Goal: Task Accomplishment & Management: Complete application form

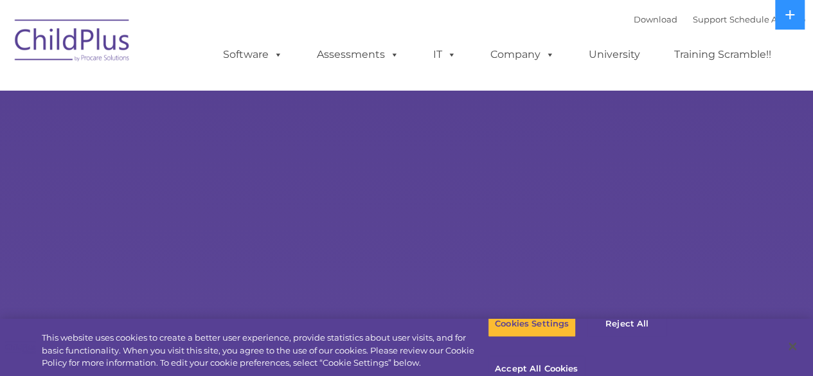
select select "MEDIUM"
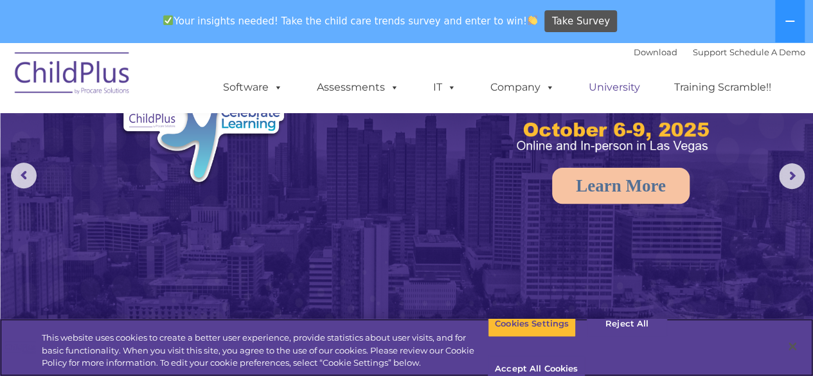
scroll to position [63, 0]
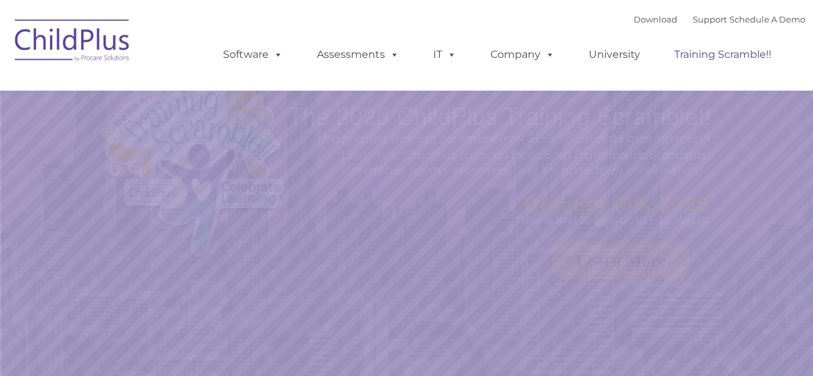
select select "MEDIUM"
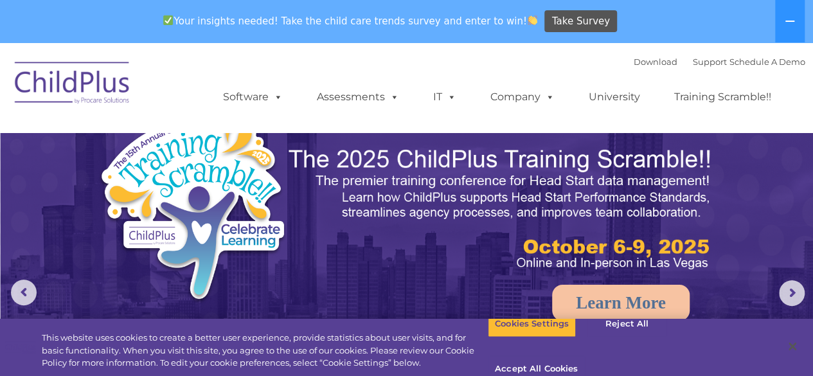
click at [774, 25] on div "Your insights needed! Take the child care trends survey and enter to win! Take …" at bounding box center [388, 22] width 777 height 42
click at [793, 10] on button at bounding box center [790, 21] width 30 height 42
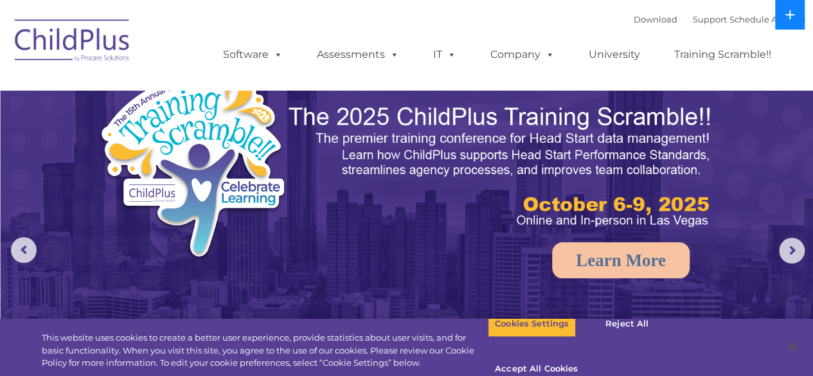
click at [793, 10] on icon at bounding box center [790, 15] width 10 height 10
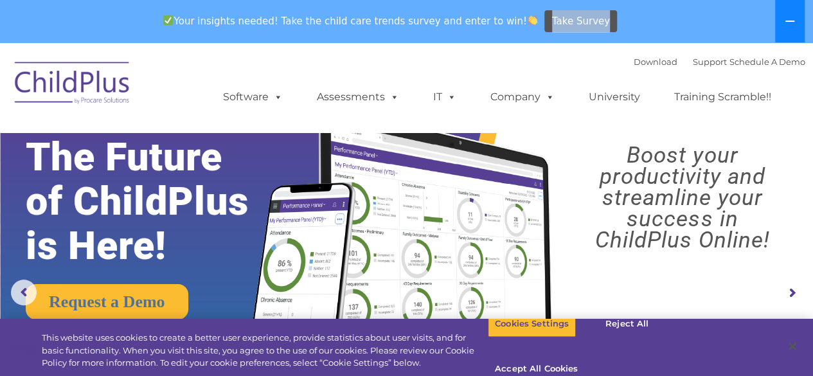
click at [793, 10] on button at bounding box center [790, 21] width 30 height 42
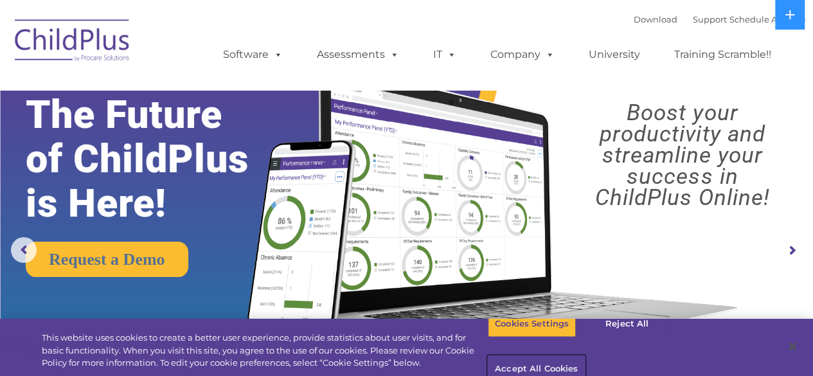
click at [585, 356] on button "Accept All Cookies" at bounding box center [536, 369] width 97 height 27
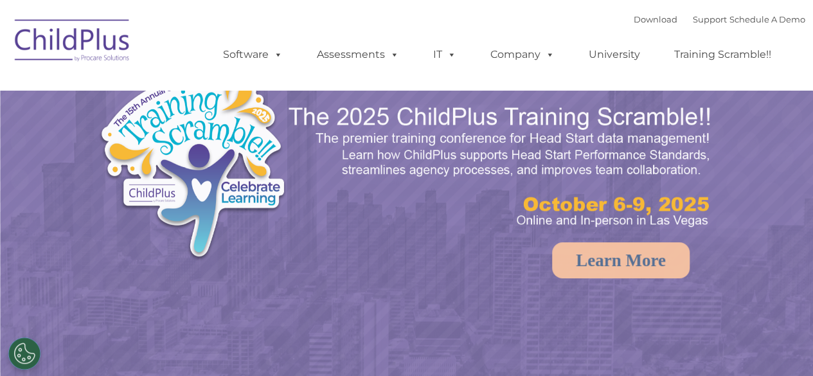
select select "MEDIUM"
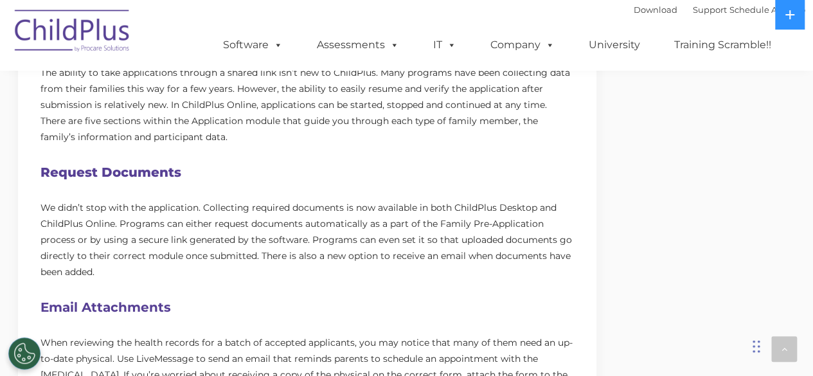
scroll to position [606, 0]
